Goal: Task Accomplishment & Management: Manage account settings

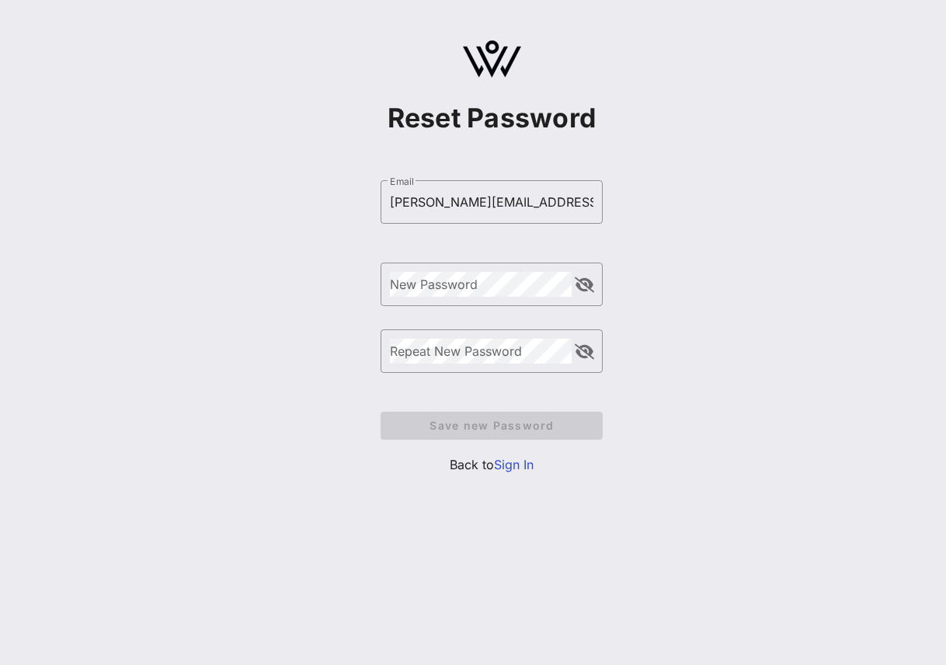
click at [307, 250] on div "Reset Password ​ Email [PERSON_NAME][EMAIL_ADDRESS][PERSON_NAME][DOMAIN_NAME]© …" at bounding box center [491, 263] width 908 height 526
click at [440, 199] on input "[PERSON_NAME][EMAIL_ADDRESS][PERSON_NAME][DOMAIN_NAME]© 2025 VOW. All rights re…" at bounding box center [491, 201] width 203 height 25
drag, startPoint x: 440, startPoint y: 199, endPoint x: 677, endPoint y: 203, distance: 236.8
click at [677, 203] on div "Reset Password ​ Email [PERSON_NAME][EMAIL_ADDRESS][PERSON_NAME][DOMAIN_NAME]© …" at bounding box center [491, 263] width 908 height 526
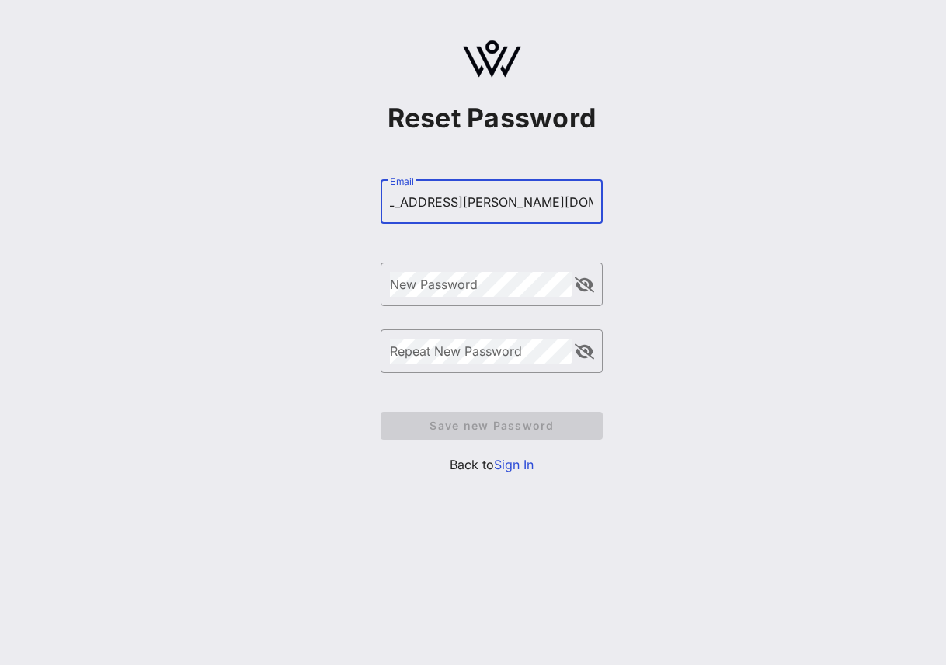
click at [503, 207] on input "[PERSON_NAME][EMAIL_ADDRESS][PERSON_NAME][DOMAIN_NAME]© 2025 VOW. All rights re…" at bounding box center [491, 201] width 203 height 25
drag, startPoint x: 505, startPoint y: 206, endPoint x: 36, endPoint y: 204, distance: 469.0
click at [36, 204] on main "Reset Password ​ Email [PERSON_NAME][EMAIL_ADDRESS][PERSON_NAME][DOMAIN_NAME]© …" at bounding box center [473, 332] width 946 height 665
click at [431, 198] on input "jennifer.ruiz@srpnet.com© 2025 VOW. All rights reserved." at bounding box center [491, 201] width 203 height 25
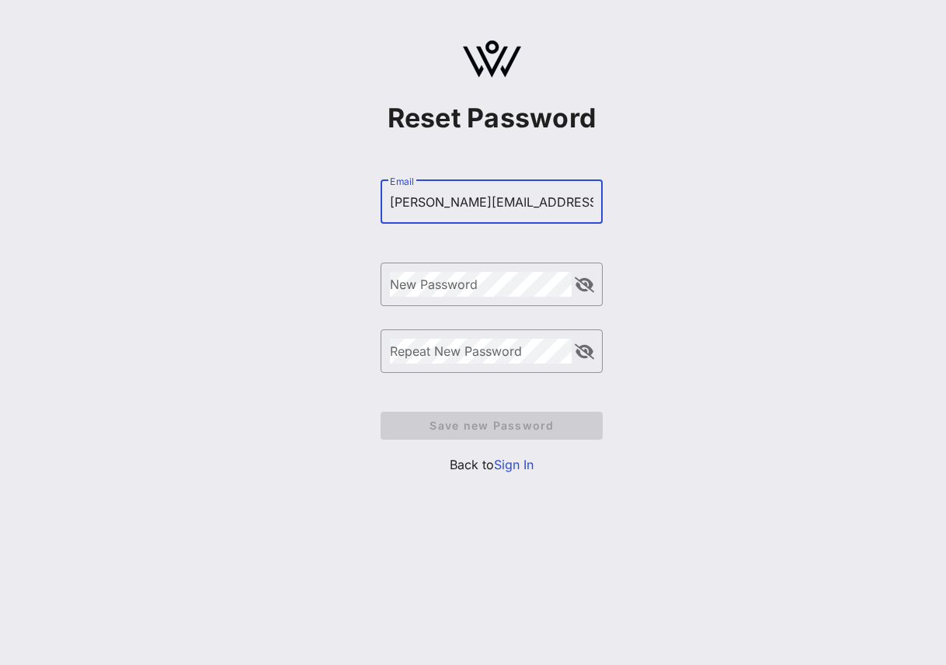
scroll to position [0, 139]
drag, startPoint x: 433, startPoint y: 198, endPoint x: 905, endPoint y: 224, distance: 472.0
click at [905, 224] on div "Reset Password ​ Email jennifer.ruiz@srpnet.com© 2025 VOW. All rights reserved.…" at bounding box center [491, 263] width 908 height 526
click at [804, 226] on div "Reset Password ​ Email jennifer.ruiz@srpnet.com© 2025 VOW. All rights reserved.…" at bounding box center [491, 263] width 908 height 526
